Goal: Transaction & Acquisition: Purchase product/service

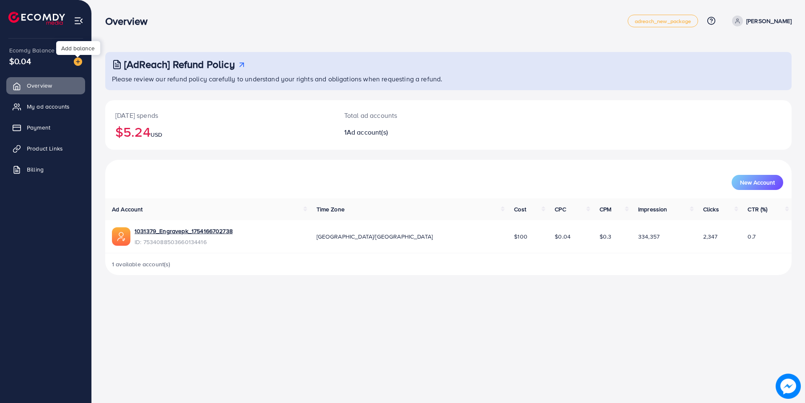
click at [81, 63] on img at bounding box center [78, 61] width 8 height 8
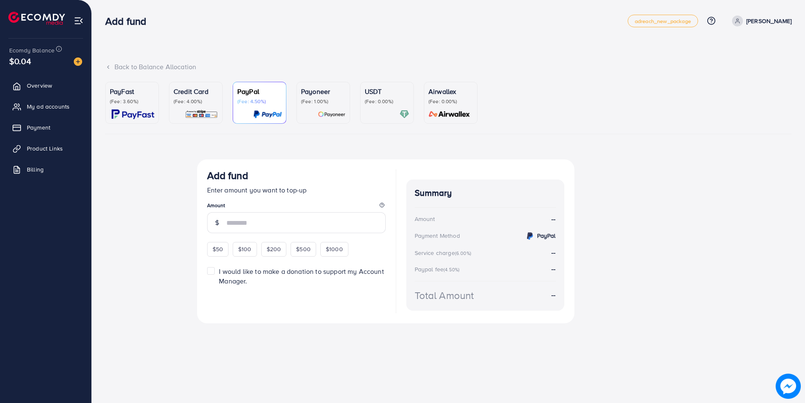
click at [369, 107] on div "USDT (Fee: 0.00%)" at bounding box center [387, 102] width 44 height 33
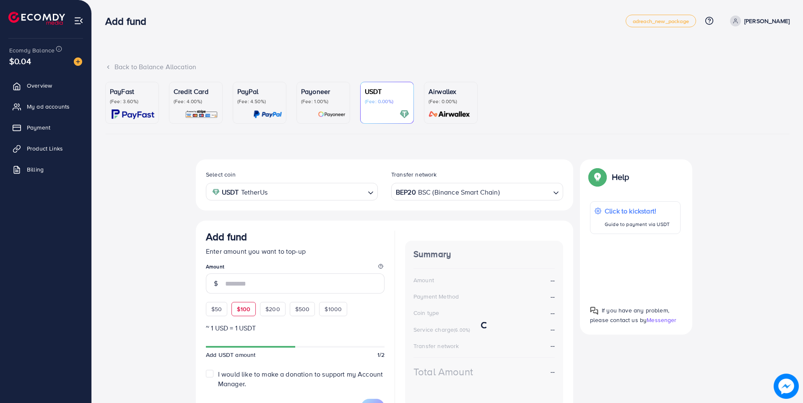
click at [239, 306] on span "$100" at bounding box center [243, 309] width 13 height 8
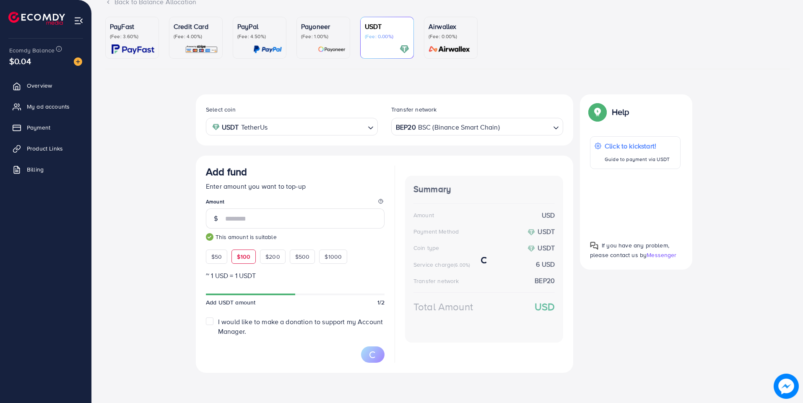
scroll to position [64, 0]
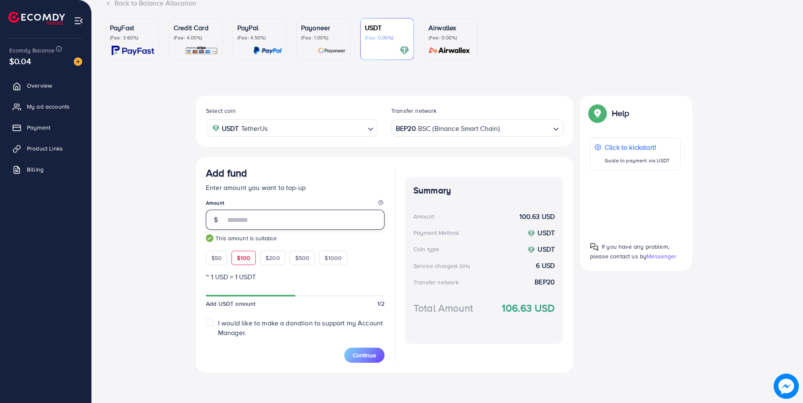
click at [254, 224] on input "***" at bounding box center [304, 220] width 159 height 20
type input "*"
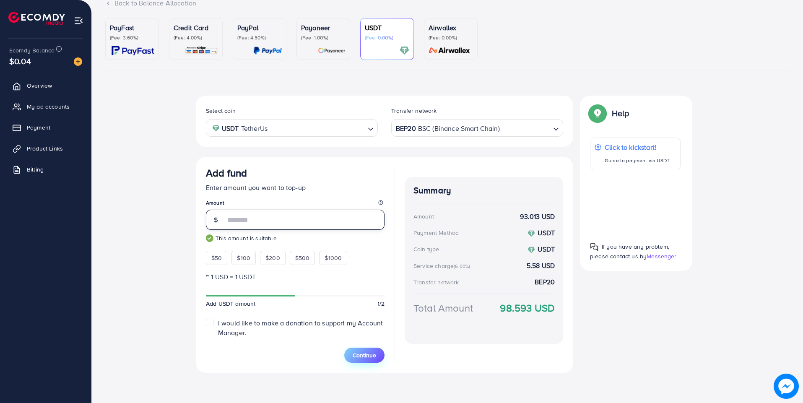
type input "**"
click at [363, 357] on span "Continue" at bounding box center [363, 355] width 23 height 8
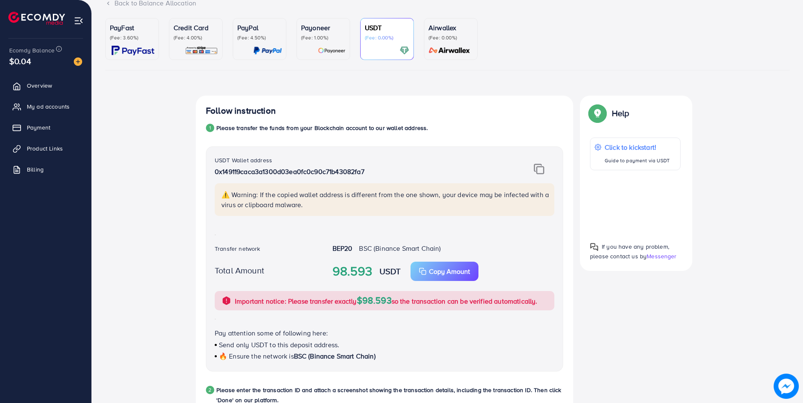
drag, startPoint x: 374, startPoint y: 267, endPoint x: 363, endPoint y: 248, distance: 21.6
click at [366, 254] on div "USDT Wallet address 0x149119caca3a1300d03ea0fc0c90c71b43082fa7 ⚠️ Warning: If t…" at bounding box center [384, 258] width 357 height 225
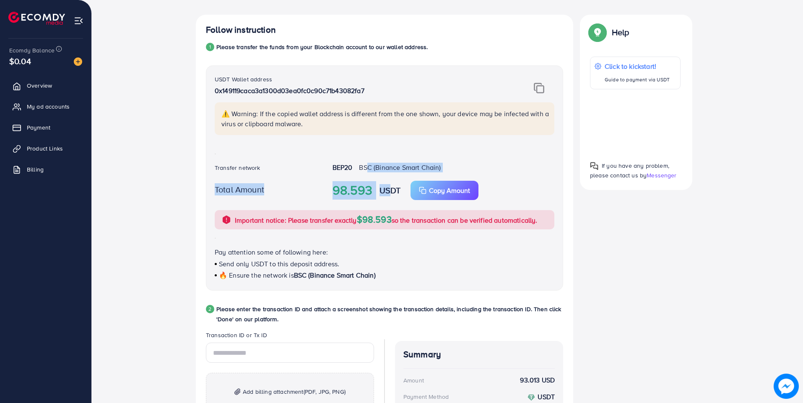
scroll to position [142, 0]
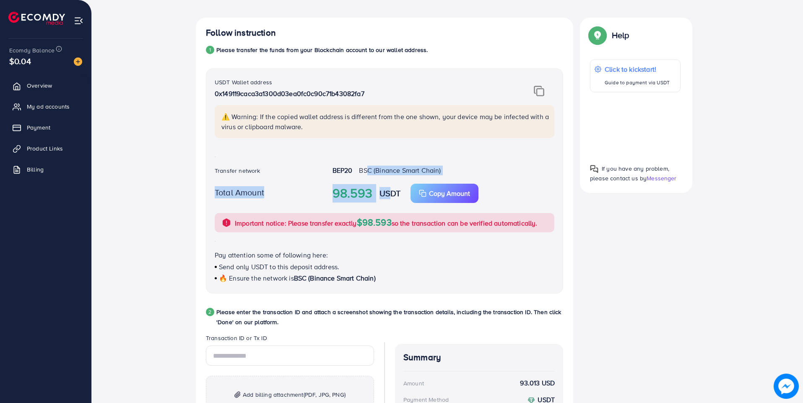
click at [157, 219] on div "Follow instruction 1 Please transfer the funds from your Blockchain account to …" at bounding box center [447, 273] width 684 height 510
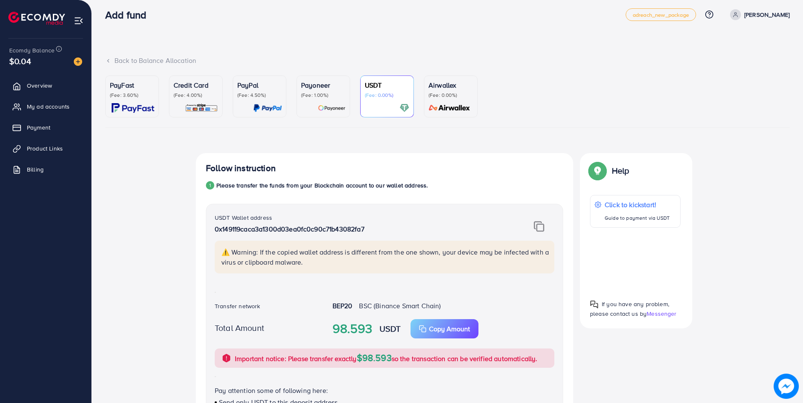
scroll to position [0, 0]
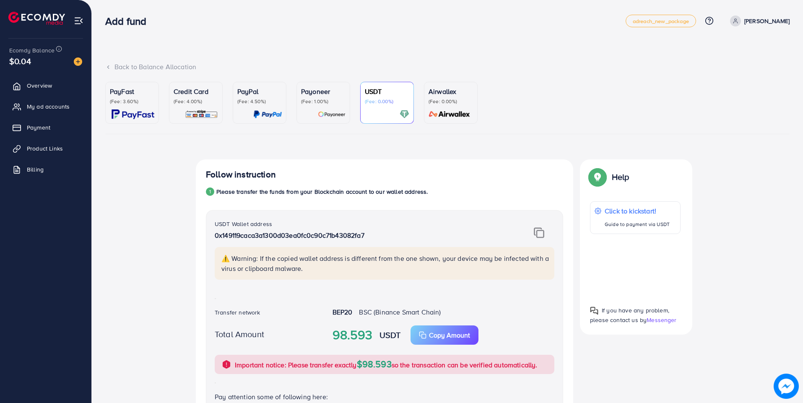
click at [388, 110] on div at bounding box center [387, 114] width 44 height 10
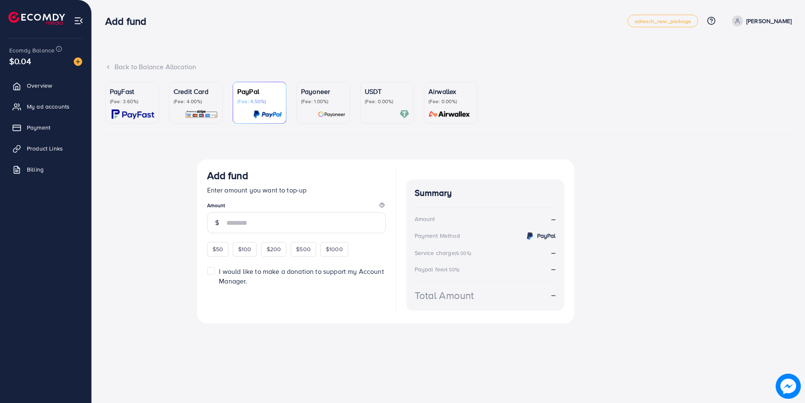
click at [375, 101] on p "(Fee: 0.00%)" at bounding box center [387, 101] width 44 height 7
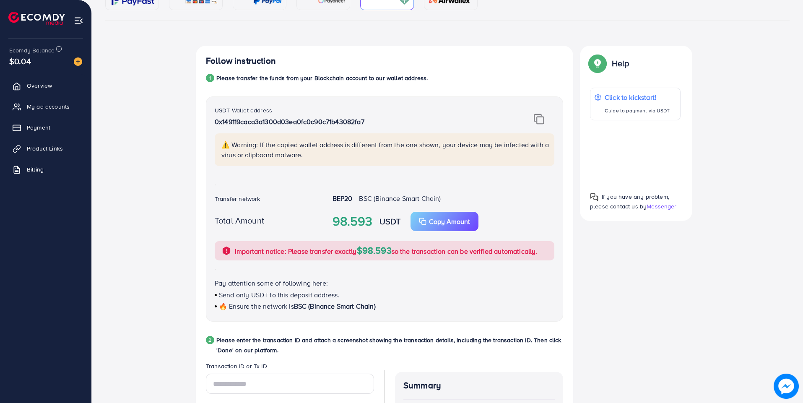
scroll to position [109, 0]
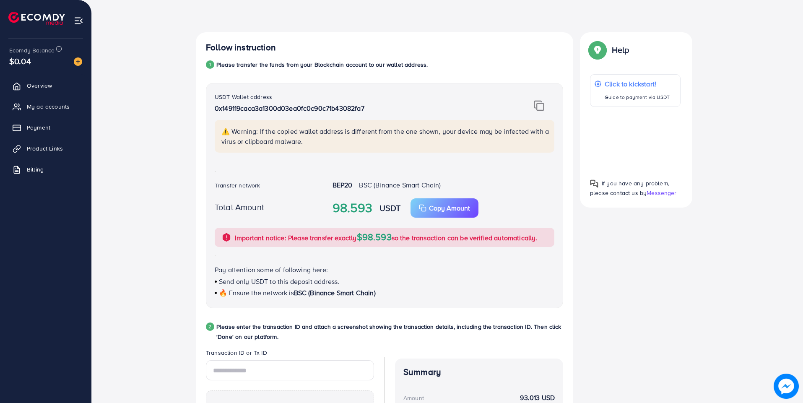
scroll to position [98, 0]
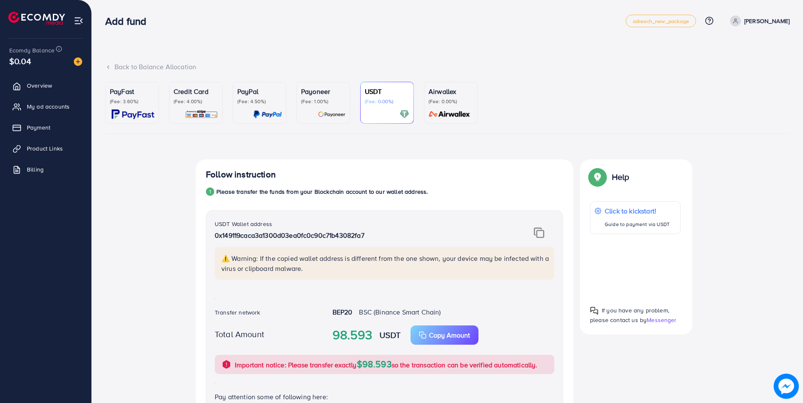
click at [334, 112] on img at bounding box center [332, 114] width 28 height 10
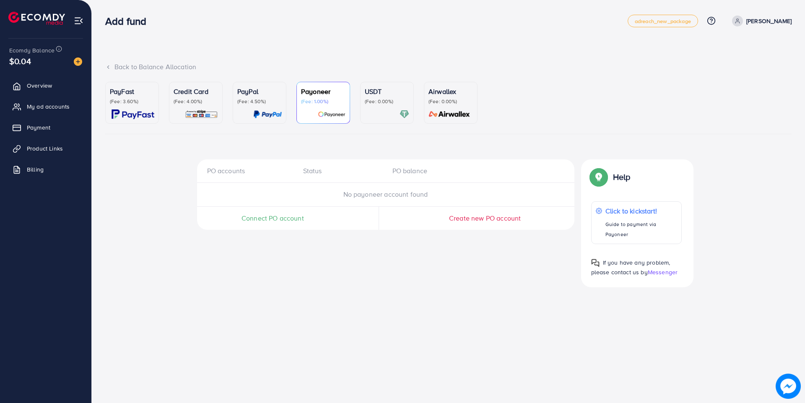
click at [392, 101] on p "(Fee: 0.00%)" at bounding box center [387, 101] width 44 height 7
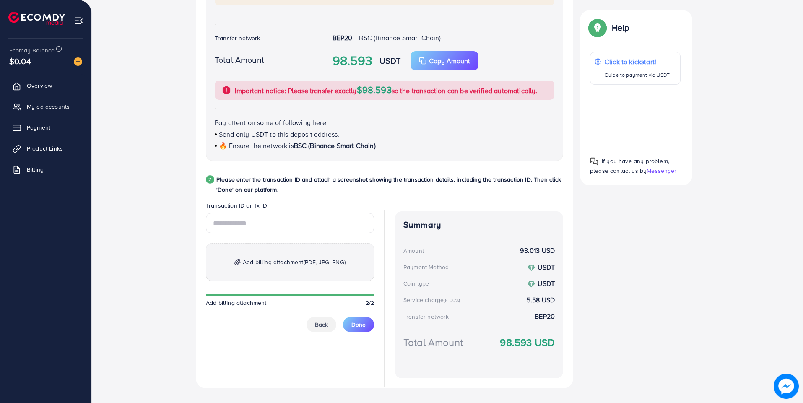
scroll to position [290, 0]
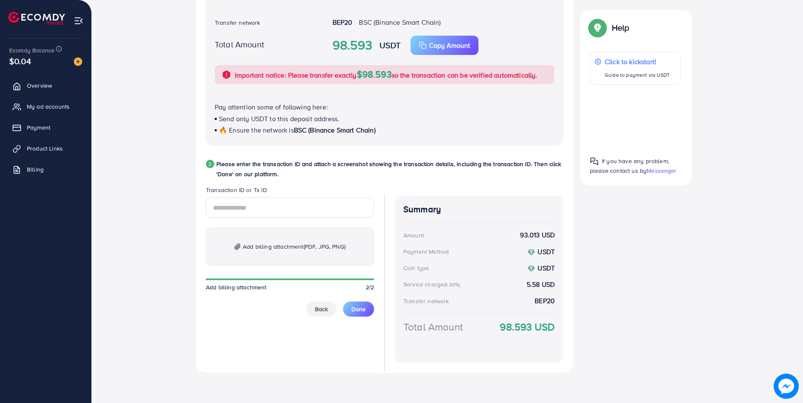
click at [635, 119] on div at bounding box center [635, 116] width 91 height 51
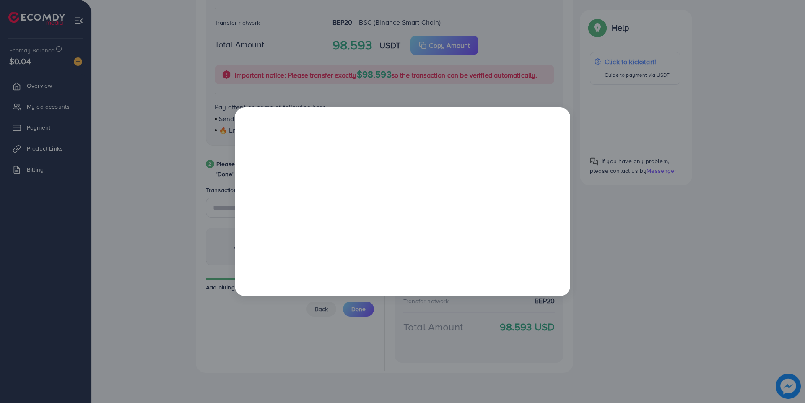
click at [259, 347] on div at bounding box center [402, 201] width 805 height 403
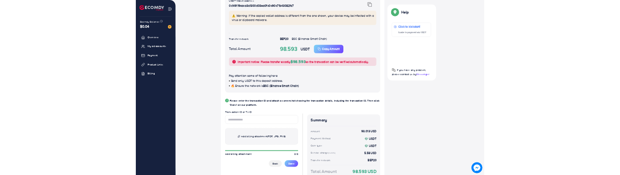
scroll to position [229, 0]
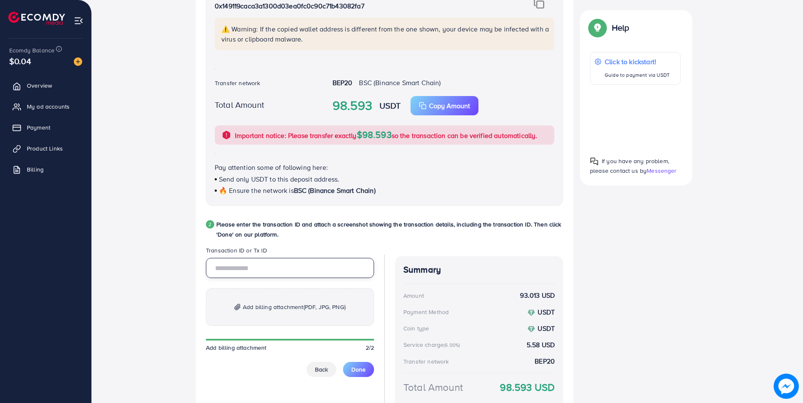
click at [259, 271] on input "text" at bounding box center [290, 268] width 168 height 20
paste input "**********"
type input "**********"
click at [282, 314] on p "Add billing attachment (PDF, JPG, PNG)" at bounding box center [290, 307] width 168 height 38
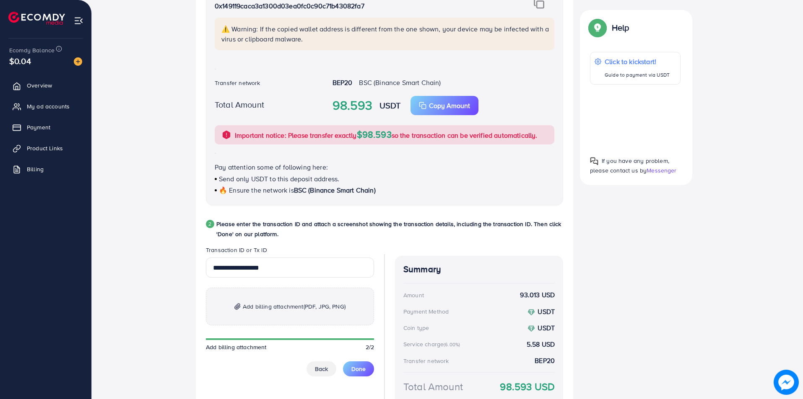
click at [295, 310] on span "Add billing attachment (PDF, JPG, PNG)" at bounding box center [294, 307] width 103 height 10
click at [277, 311] on span "Add billing attachment (PDF, JPG, PNG)" at bounding box center [294, 307] width 103 height 10
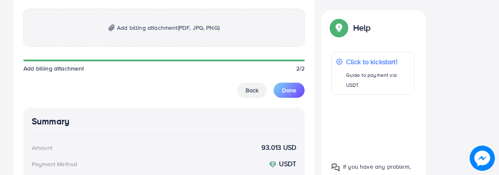
scroll to position [505, 0]
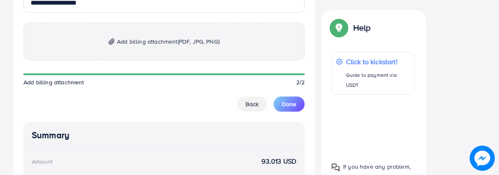
click at [148, 44] on span "Add billing attachment (PDF, JPG, PNG)" at bounding box center [168, 41] width 103 height 10
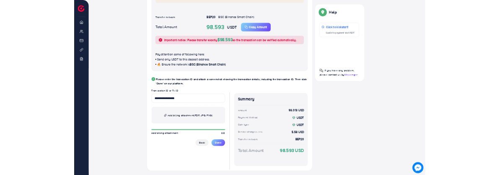
scroll to position [293, 0]
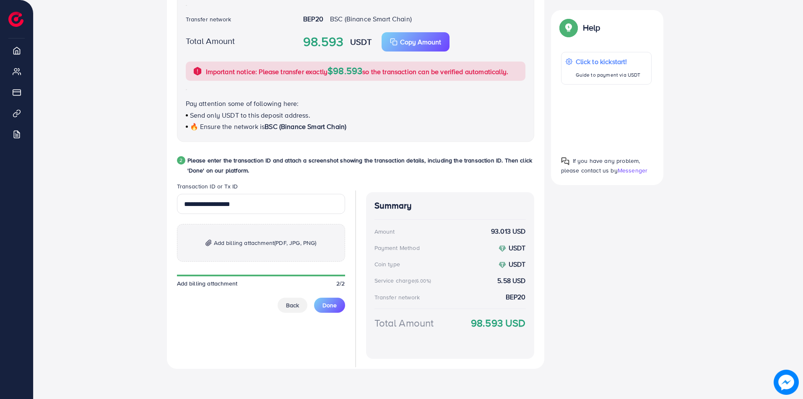
click at [269, 244] on span "Add billing attachment (PDF, JPG, PNG)" at bounding box center [265, 243] width 103 height 10
click at [257, 248] on span "Add billing attachment (PDF, JPG, PNG)" at bounding box center [265, 243] width 103 height 10
click at [381, 137] on div "USDT Wallet address 0x149119caca3a1300d03ea0fc0c90c71b43082fa7 ⚠️ Warning: If t…" at bounding box center [355, 29] width 357 height 225
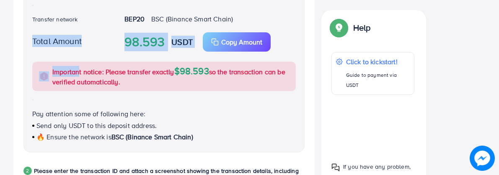
drag, startPoint x: 84, startPoint y: 96, endPoint x: 77, endPoint y: 66, distance: 30.6
click at [77, 66] on div "USDT Wallet address 0x149119caca3a1300d03ea0fc0c90c71b43082fa7 ⚠️ Warning: If t…" at bounding box center [163, 34] width 281 height 235
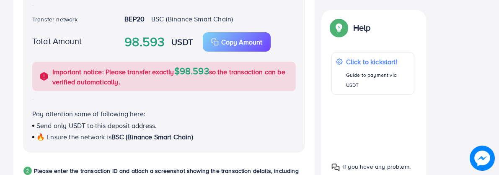
click at [238, 124] on p "Send only USDT to this deposit address." at bounding box center [164, 125] width 264 height 10
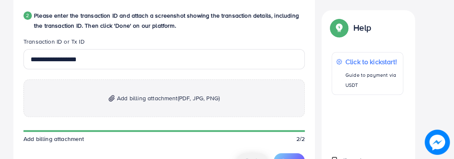
scroll to position [450, 0]
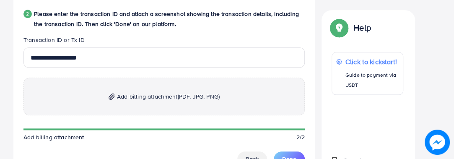
click at [130, 93] on span "Add billing attachment (PDF, JPG, PNG)" at bounding box center [168, 96] width 103 height 10
click at [150, 93] on span "Add billing attachment (PDF, JPG, PNG)" at bounding box center [168, 96] width 103 height 10
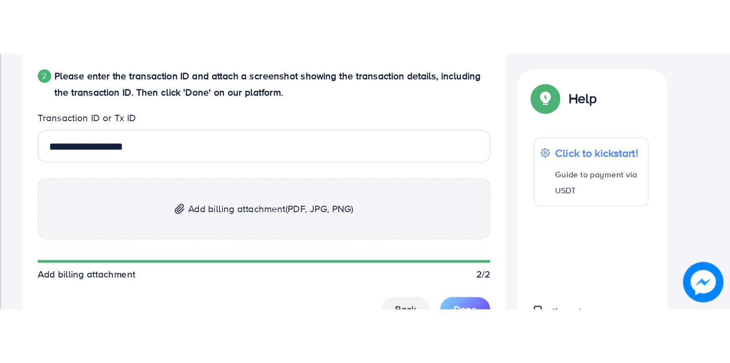
scroll to position [329, 0]
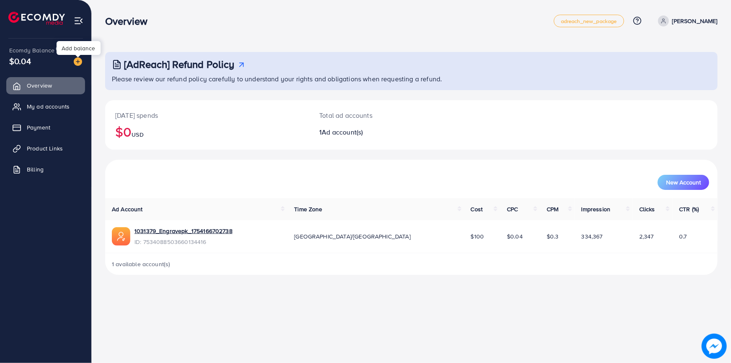
click at [77, 60] on img at bounding box center [78, 61] width 8 height 8
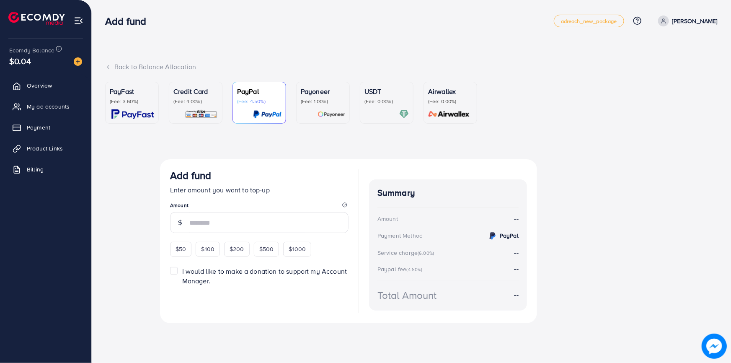
click at [388, 109] on div "USDT (Fee: 0.00%)" at bounding box center [387, 102] width 44 height 33
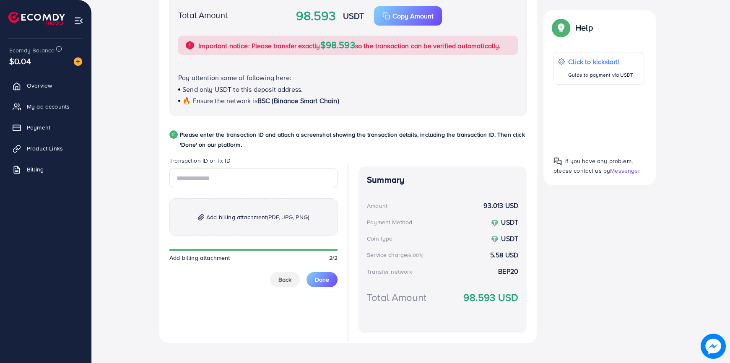
scroll to position [316, 0]
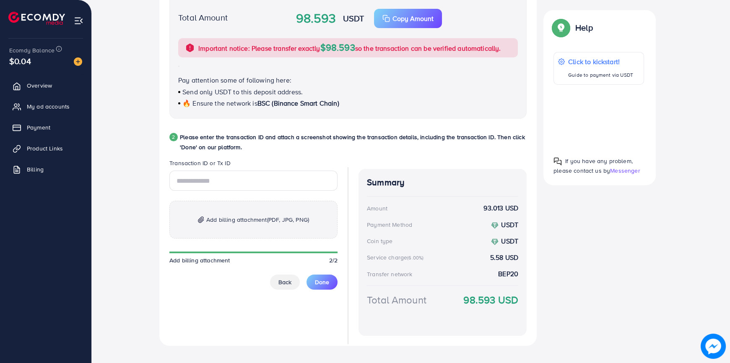
click at [254, 220] on span "Add billing attachment (PDF, JPG, PNG)" at bounding box center [257, 220] width 103 height 10
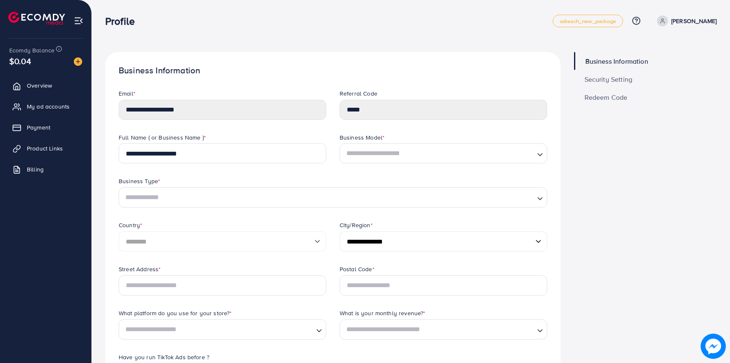
select select "********"
click at [63, 102] on span "My ad accounts" at bounding box center [50, 106] width 43 height 8
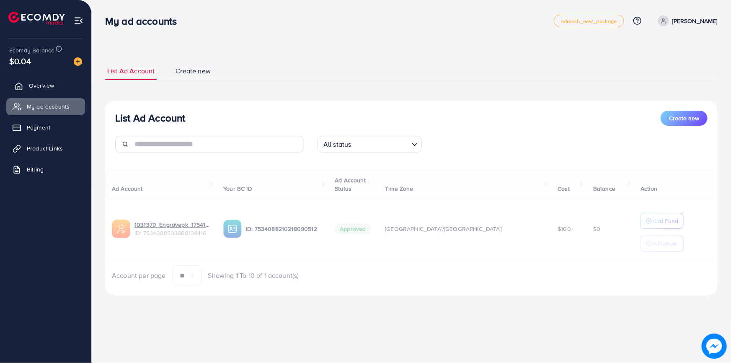
click at [59, 81] on link "Overview" at bounding box center [45, 85] width 79 height 17
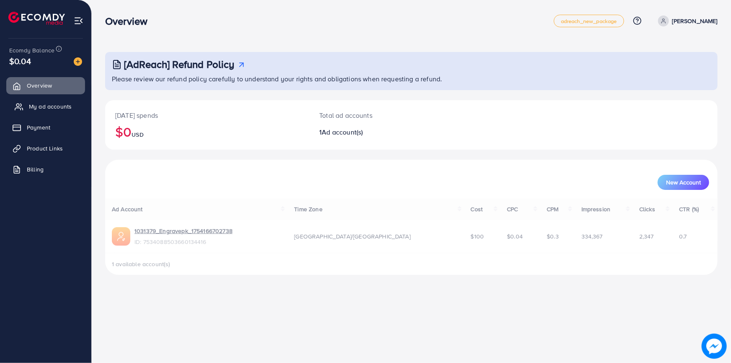
click at [52, 105] on span "My ad accounts" at bounding box center [50, 106] width 43 height 8
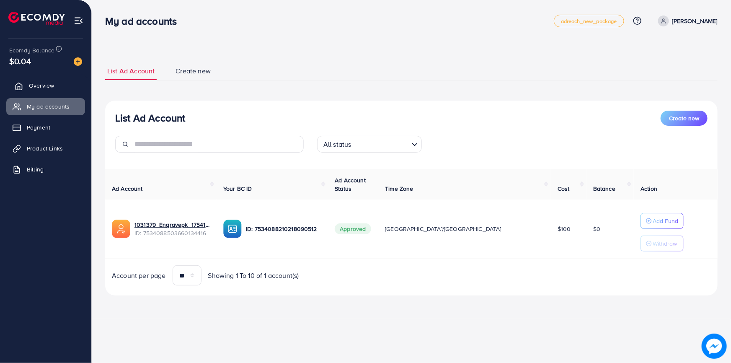
click at [52, 85] on span "Overview" at bounding box center [41, 85] width 25 height 8
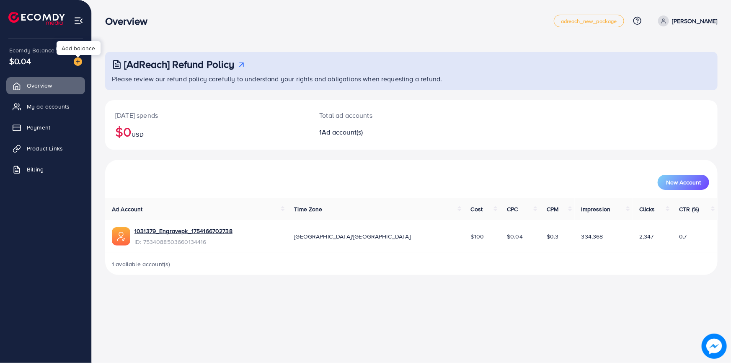
click at [79, 59] on img at bounding box center [78, 61] width 8 height 8
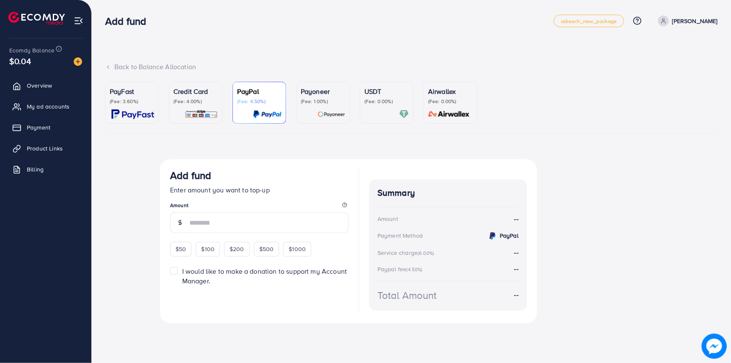
click at [376, 110] on div at bounding box center [387, 114] width 44 height 10
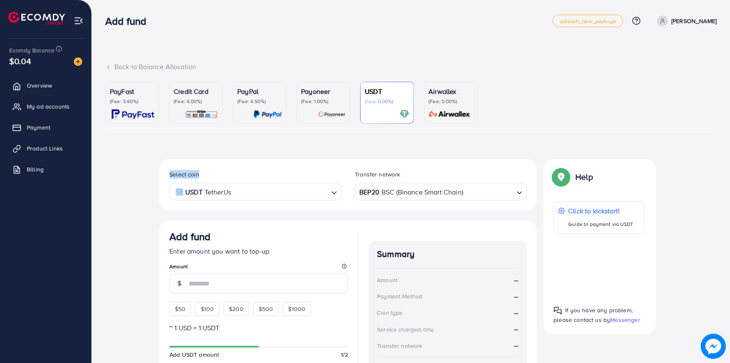
drag, startPoint x: 138, startPoint y: 186, endPoint x: 142, endPoint y: 183, distance: 5.0
click at [144, 172] on div "Select coin USDT TetherUs Loading... Transfer network BEP20 BSC (Binance Smart …" at bounding box center [410, 294] width 611 height 271
click at [215, 283] on input "number" at bounding box center [268, 283] width 159 height 20
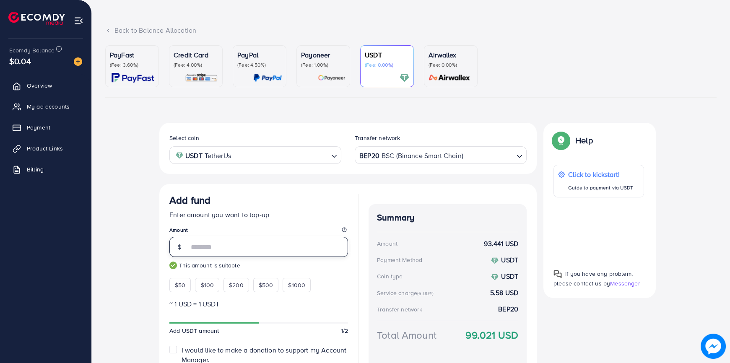
scroll to position [68, 0]
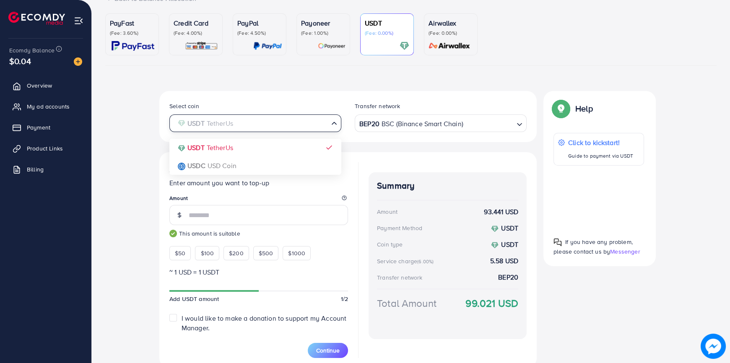
click at [336, 121] on icon "Search for option" at bounding box center [334, 123] width 8 height 8
click at [336, 121] on icon "Search for option" at bounding box center [334, 124] width 8 height 8
click at [520, 126] on icon "Search for option" at bounding box center [519, 124] width 8 height 8
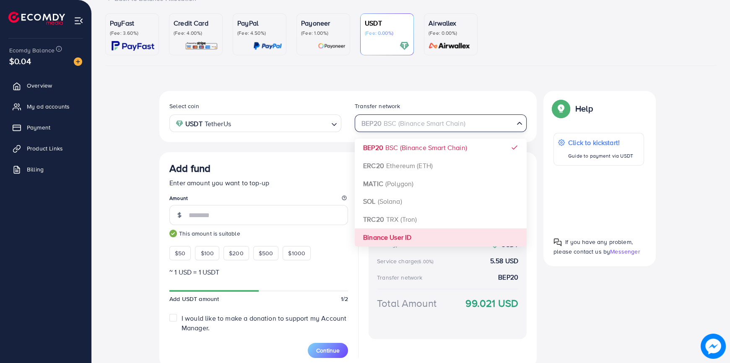
click at [439, 233] on div "Select coin USDT TetherUs Loading... Transfer network BEP20 BSC (Binance Smart …" at bounding box center [347, 229] width 377 height 277
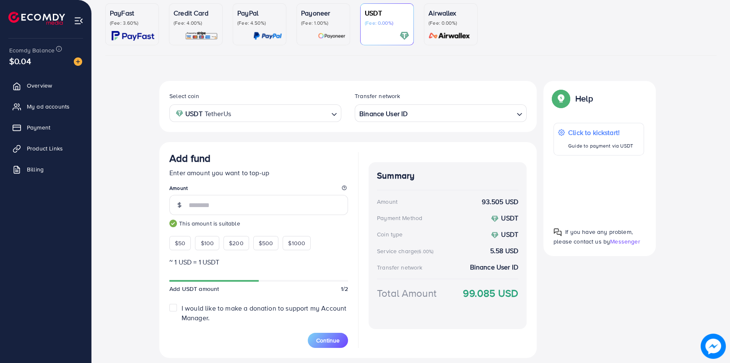
scroll to position [81, 0]
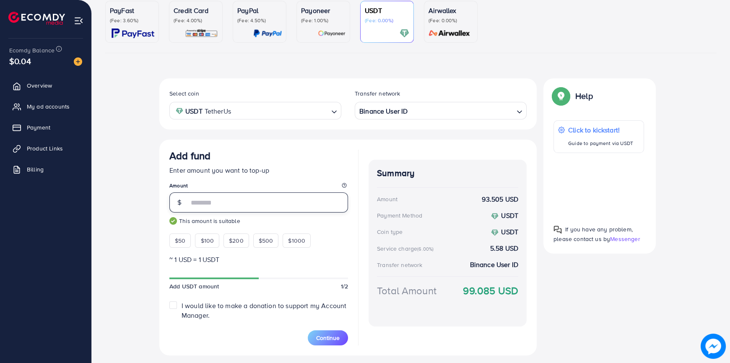
click at [210, 205] on input "**" at bounding box center [268, 202] width 159 height 20
type input "**"
click at [330, 339] on span "Continue" at bounding box center [327, 338] width 23 height 8
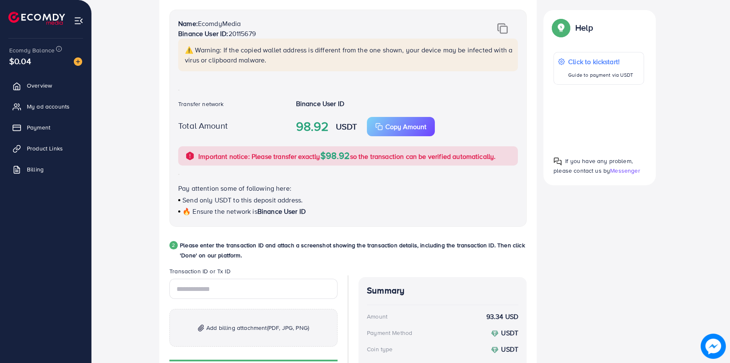
scroll to position [198, 0]
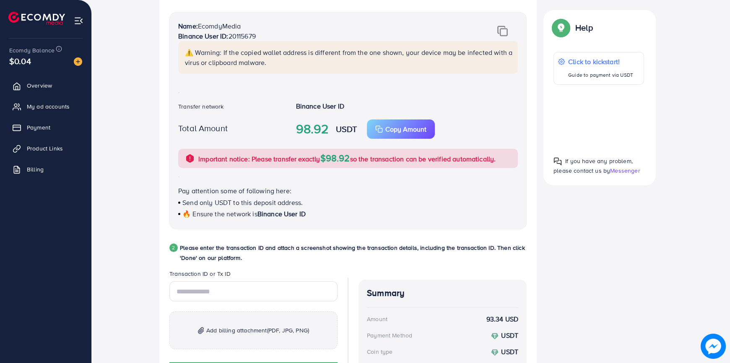
drag, startPoint x: 330, startPoint y: 219, endPoint x: 323, endPoint y: 254, distance: 35.5
click at [323, 254] on div "Follow instruction 1 Please transfer the funds from your Blockchain account to …" at bounding box center [347, 208] width 357 height 475
click at [89, 219] on ul "Overview My ad accounts Payment Product Links Billing" at bounding box center [45, 197] width 91 height 246
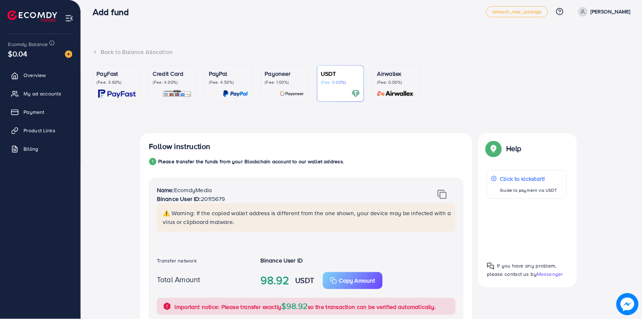
scroll to position [0, 0]
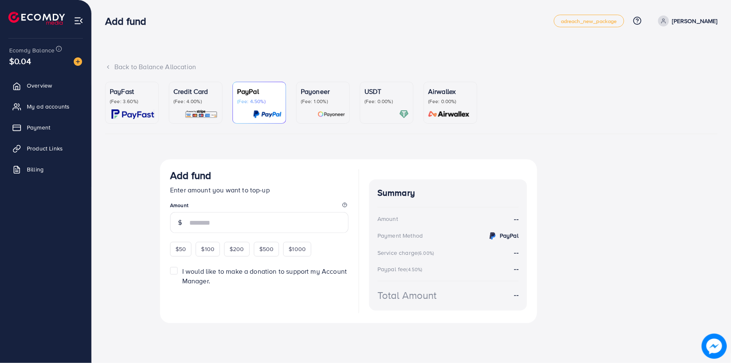
click at [381, 104] on p "(Fee: 0.00%)" at bounding box center [387, 101] width 44 height 7
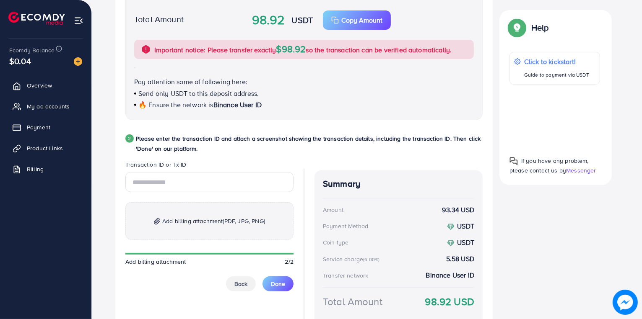
scroll to position [308, 0]
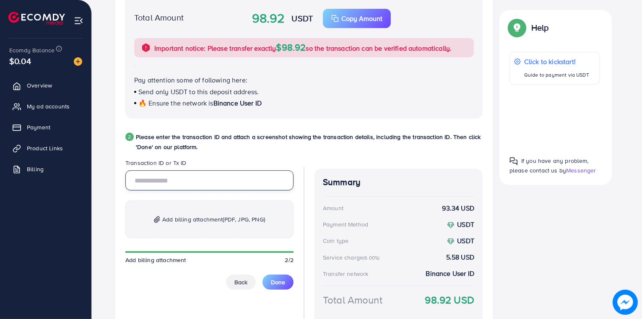
click at [196, 183] on input "text" at bounding box center [209, 181] width 168 height 20
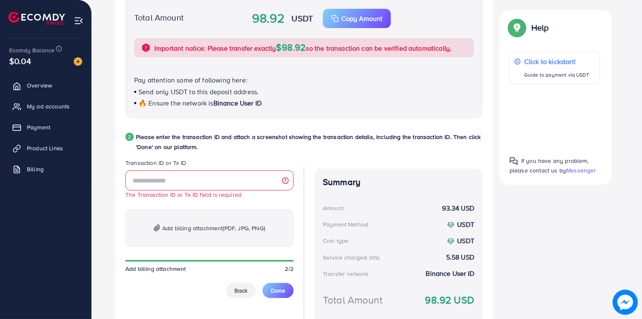
click at [354, 119] on div "Follow instruction 1 Please transfer the funds from your Blockchain account to …" at bounding box center [303, 98] width 357 height 475
drag, startPoint x: 414, startPoint y: 169, endPoint x: 421, endPoint y: 136, distance: 34.2
click at [421, 136] on div "Follow instruction 1 Please transfer the funds from your Blockchain account to …" at bounding box center [303, 98] width 357 height 475
click at [405, 109] on div "Name: EcomdyMedia Binance User ID: 20115679 ⚠️ Warning: If the copied wallet ad…" at bounding box center [303, 10] width 357 height 217
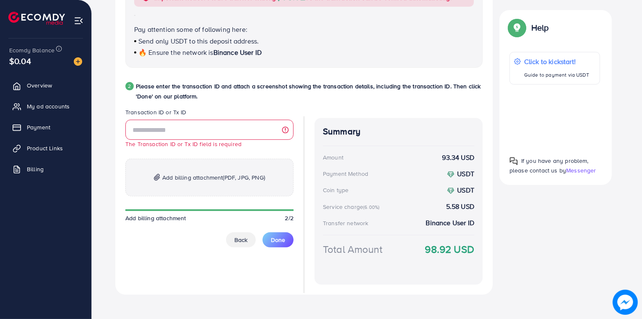
scroll to position [365, 0]
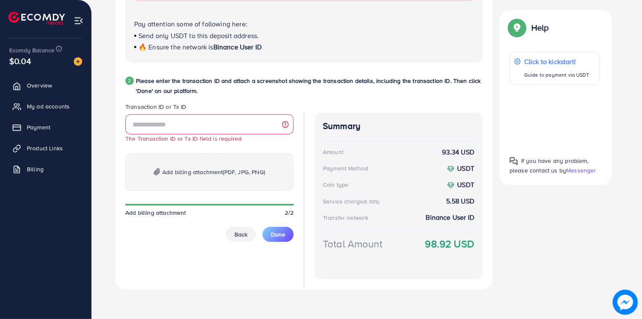
click at [219, 168] on span "Add billing attachment (PDF, JPG, PNG)" at bounding box center [213, 172] width 103 height 10
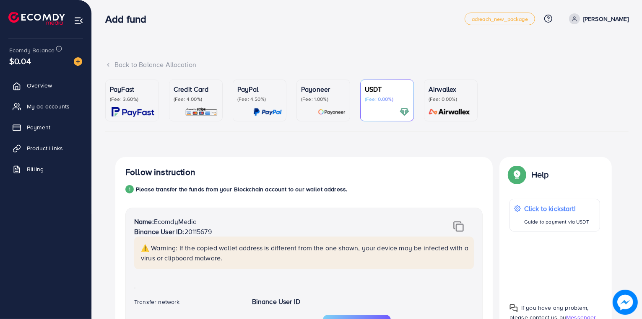
scroll to position [0, 0]
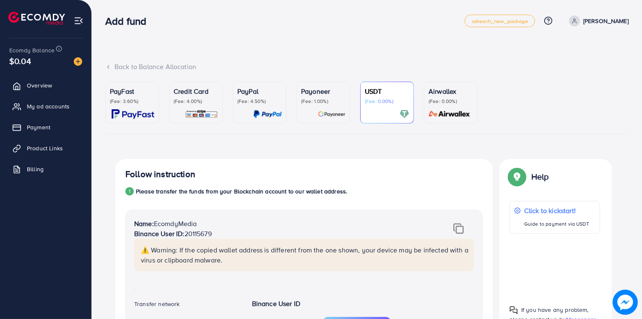
click at [609, 21] on p "[PERSON_NAME]" at bounding box center [605, 21] width 45 height 10
click at [583, 73] on span "Log out" at bounding box center [578, 69] width 23 height 10
